Goal: Transaction & Acquisition: Purchase product/service

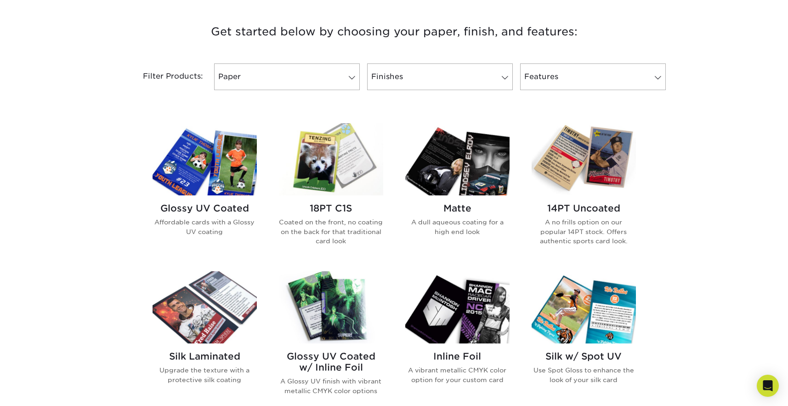
scroll to position [343, 0]
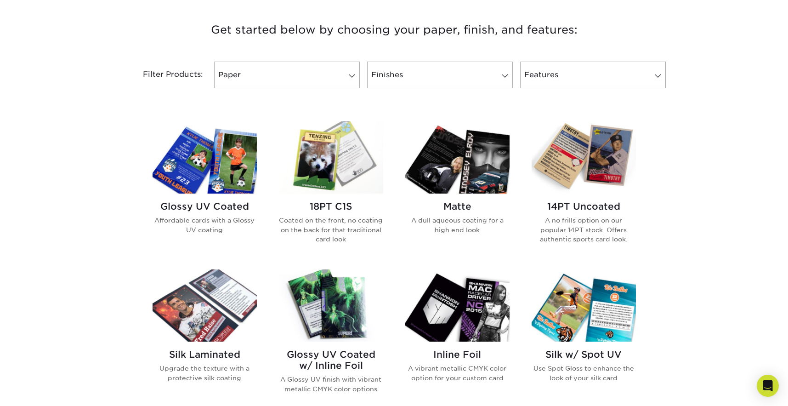
click at [580, 164] on img at bounding box center [583, 157] width 104 height 72
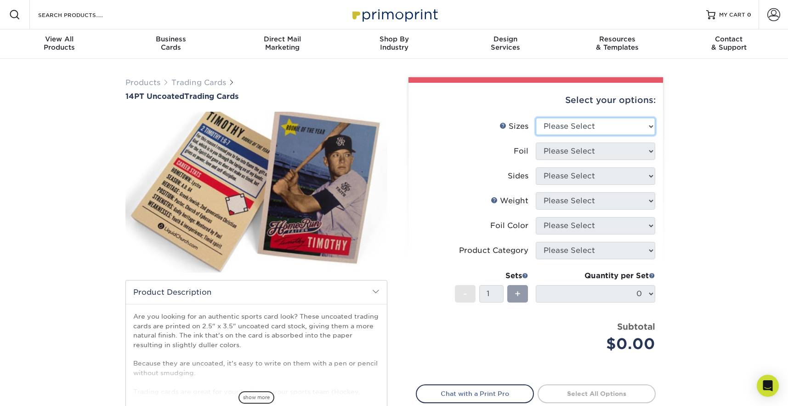
click at [587, 127] on select "Please Select 2.5" x 3.5"" at bounding box center [595, 126] width 119 height 17
select select "2.50x3.50"
click at [536, 118] on select "Please Select 2.5" x 3.5"" at bounding box center [595, 126] width 119 height 17
click at [591, 146] on select "Please Select Yes No" at bounding box center [595, 150] width 119 height 17
select select "0"
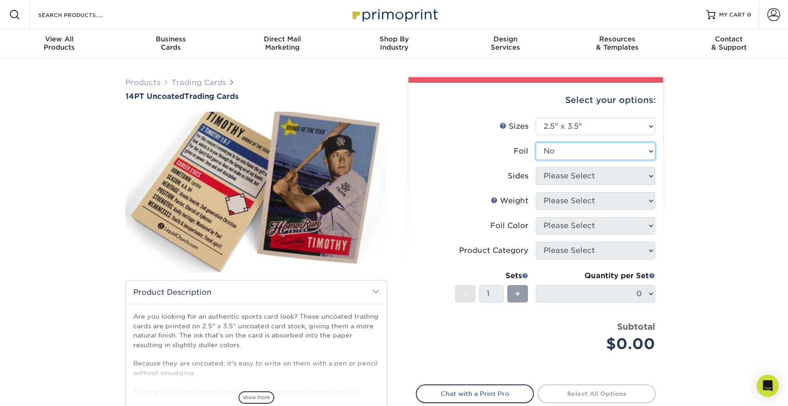
click at [536, 142] on select "Please Select Yes No" at bounding box center [595, 150] width 119 height 17
click at [591, 176] on select "Please Select Print Both Sides Print Front Only" at bounding box center [595, 175] width 119 height 17
select select "13abbda7-1d64-4f25-8bb2-c179b224825d"
click at [536, 167] on select "Please Select Print Both Sides Print Front Only" at bounding box center [595, 175] width 119 height 17
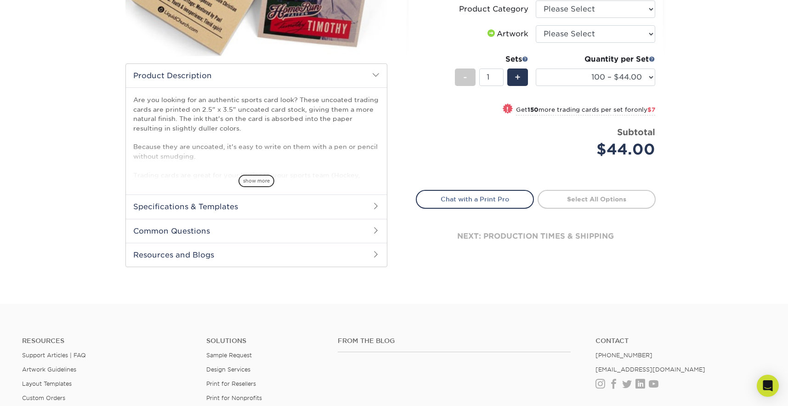
scroll to position [268, 0]
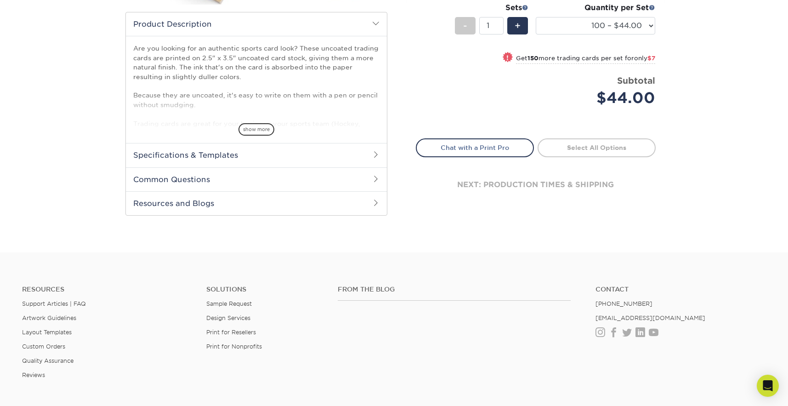
click at [141, 144] on h2 "Specifications & Templates" at bounding box center [256, 155] width 261 height 24
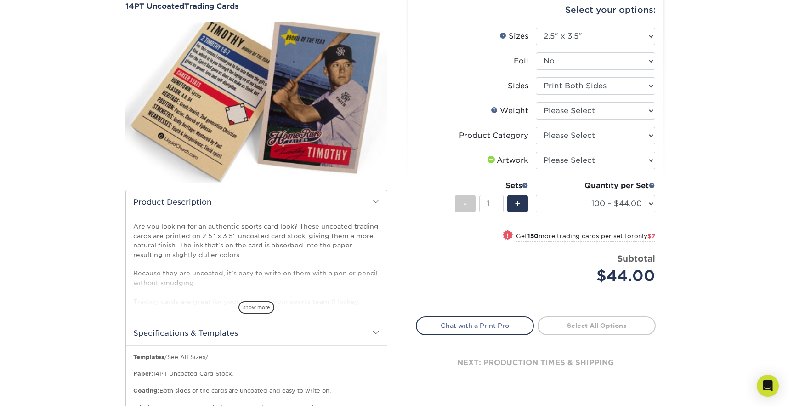
scroll to position [0, 0]
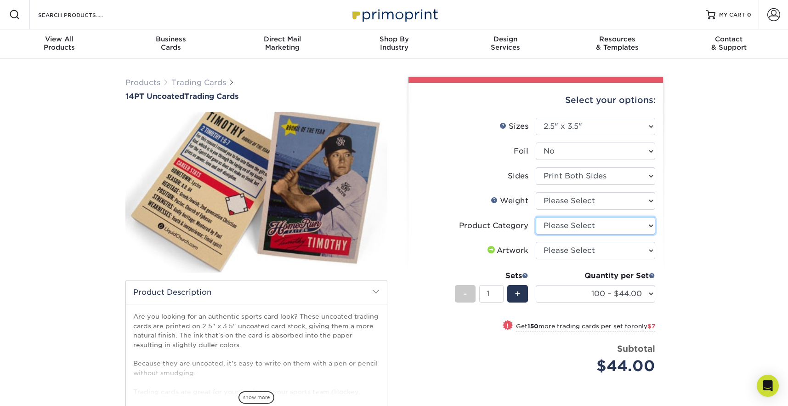
click at [581, 231] on select "Please Select Trading Cards" at bounding box center [595, 225] width 119 height 17
select select "c2f9bce9-36c2-409d-b101-c29d9d031e18"
click at [536, 217] on select "Please Select Trading Cards" at bounding box center [595, 225] width 119 height 17
click at [582, 206] on select "Please Select 14PT Uncoated" at bounding box center [595, 200] width 119 height 17
select select "14PT Uncoated"
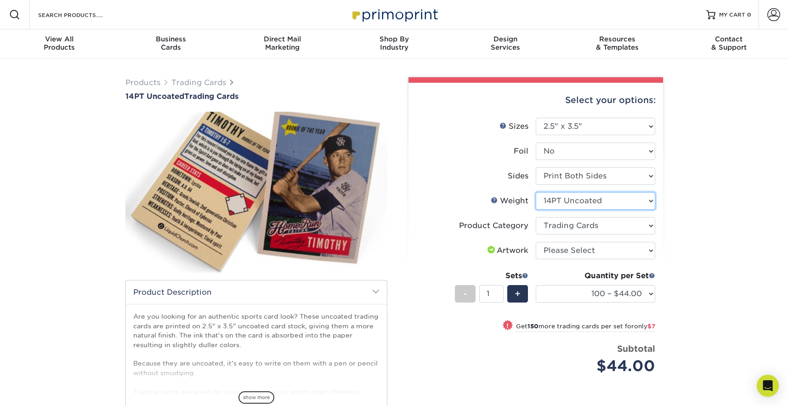
click at [536, 192] on select "Please Select 14PT Uncoated" at bounding box center [595, 200] width 119 height 17
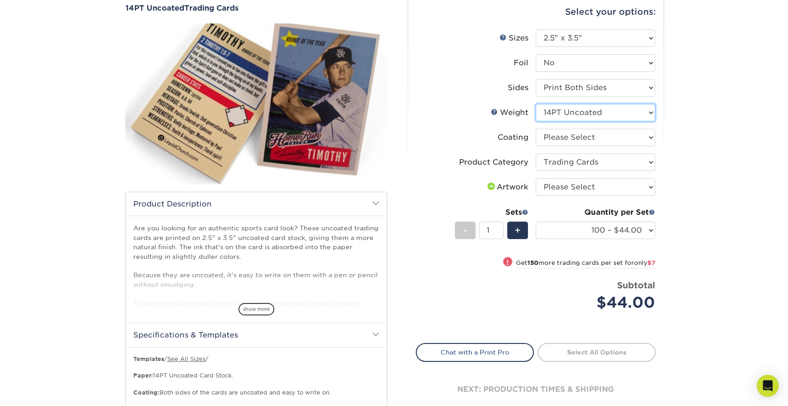
scroll to position [89, 0]
click at [650, 228] on select "100 – $44.00 250 – $51.00 500 – $54.00 1000 – $78.00 2500 – $148.00 5000 – $198…" at bounding box center [595, 229] width 119 height 17
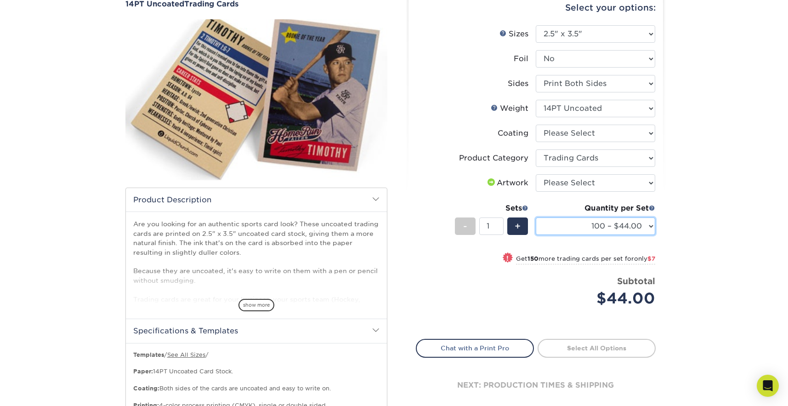
scroll to position [142, 0]
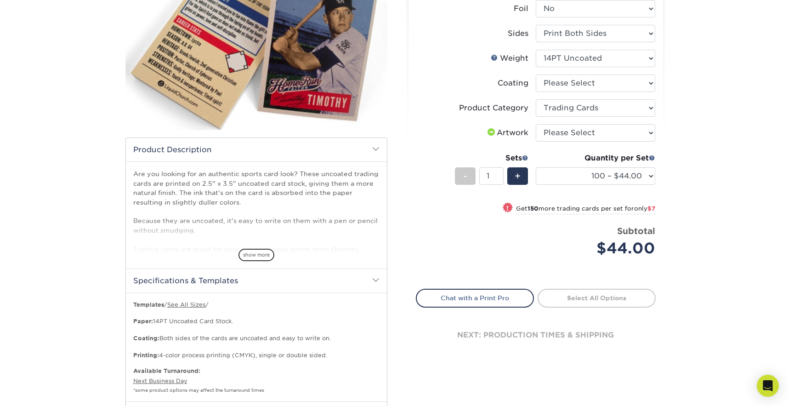
click at [592, 297] on link "Select All Options" at bounding box center [596, 297] width 118 height 18
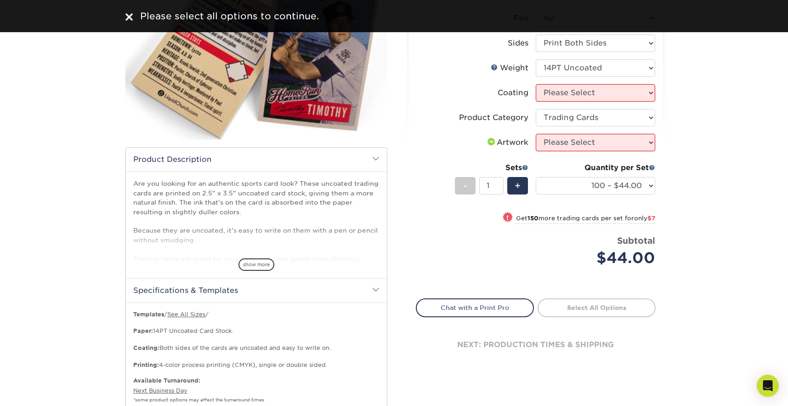
scroll to position [128, 0]
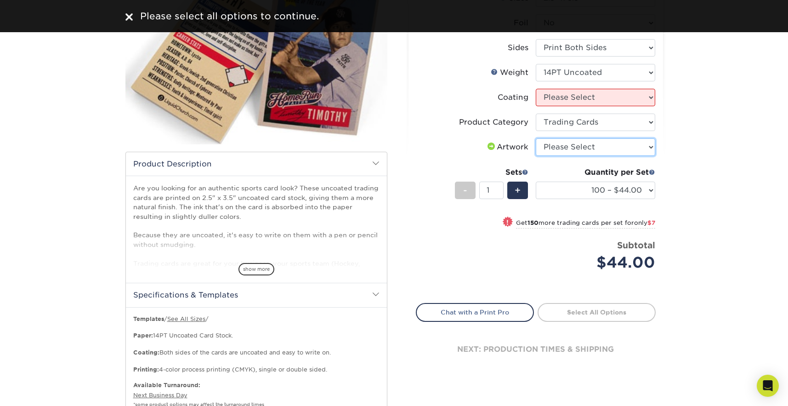
click at [565, 149] on select "Please Select I will upload files I need a design - $100" at bounding box center [595, 146] width 119 height 17
select select "upload"
click at [536, 138] on select "Please Select I will upload files I need a design - $100" at bounding box center [595, 146] width 119 height 17
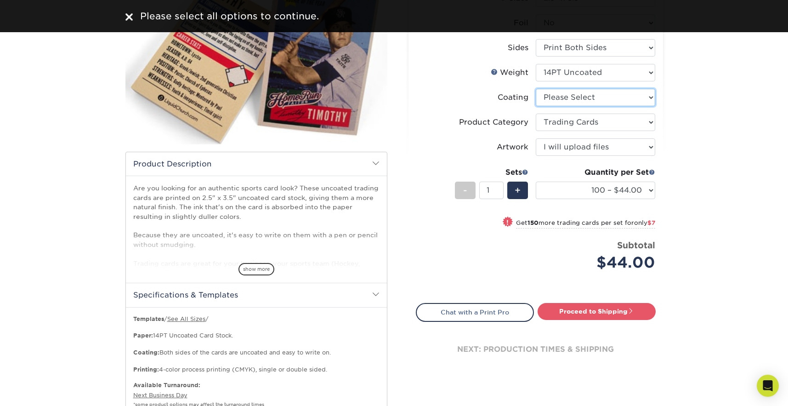
click at [571, 98] on select at bounding box center [595, 97] width 119 height 17
select select "3e7618de-abca-4bda-9f97-8b9129e913d8"
click at [536, 89] on select at bounding box center [595, 97] width 119 height 17
select select "-1"
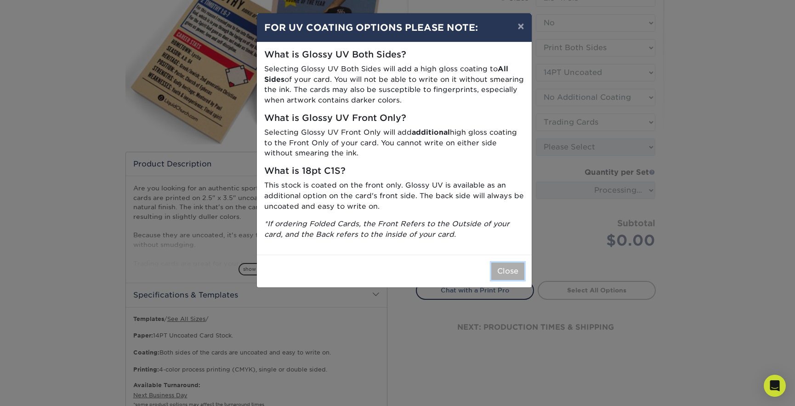
click at [499, 272] on button "Close" at bounding box center [507, 270] width 33 height 17
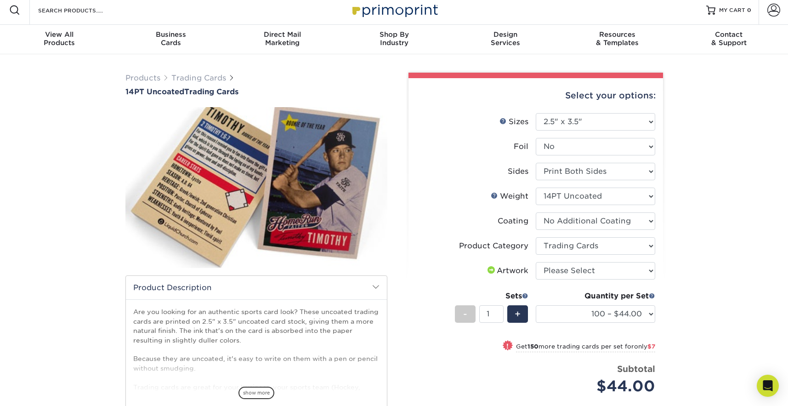
scroll to position [0, 0]
